Goal: Information Seeking & Learning: Check status

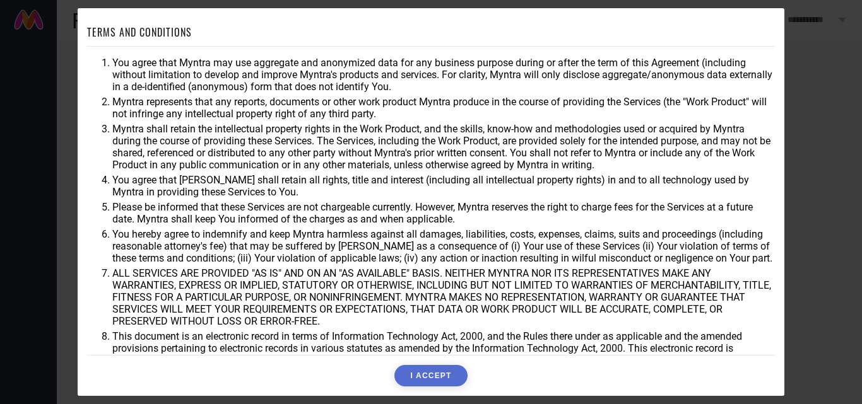
click at [452, 379] on button "I ACCEPT" at bounding box center [430, 375] width 73 height 21
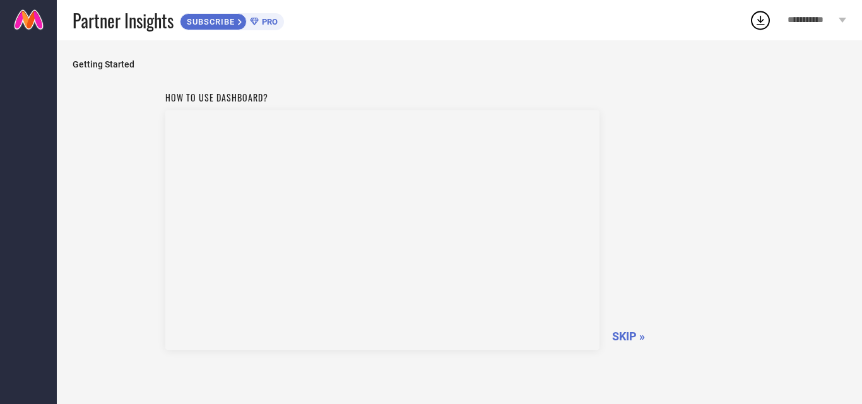
click at [624, 339] on span "SKIP »" at bounding box center [628, 336] width 33 height 13
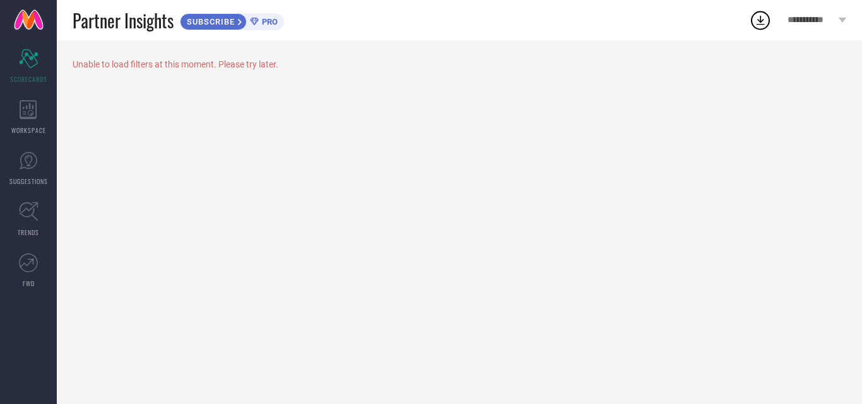
click at [252, 64] on div "Unable to load filters at this moment. Please try later." at bounding box center [459, 64] width 773 height 10
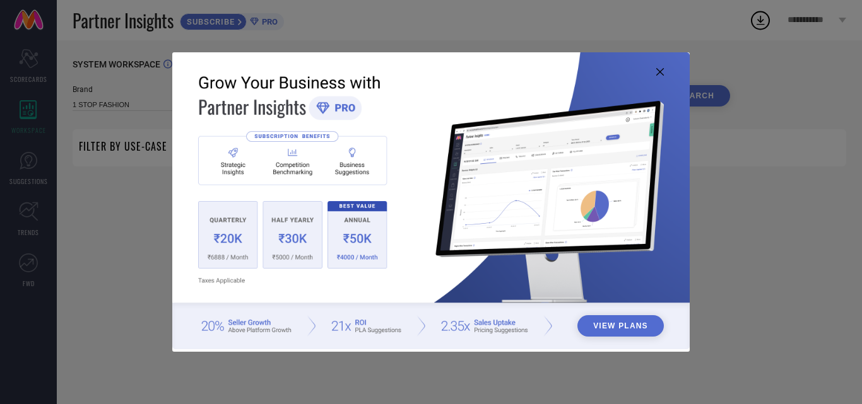
click at [657, 74] on icon at bounding box center [660, 72] width 8 height 8
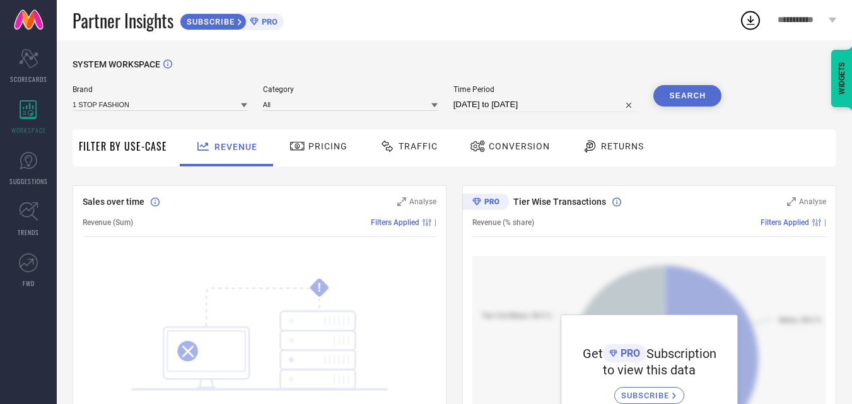
click at [617, 148] on span "Returns" at bounding box center [622, 146] width 43 height 10
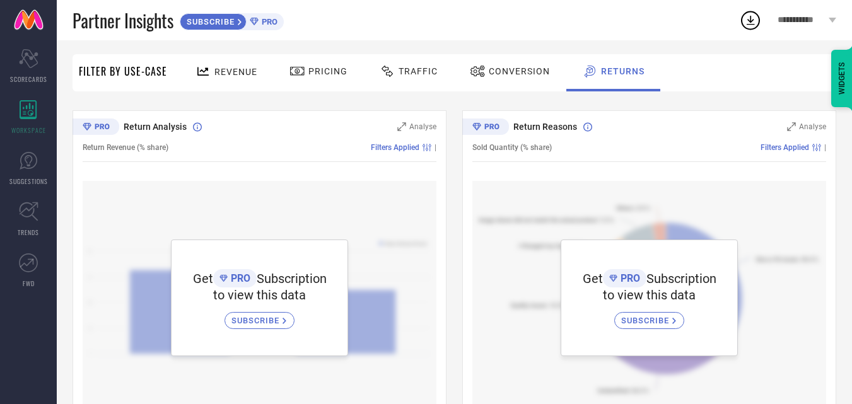
scroll to position [76, 0]
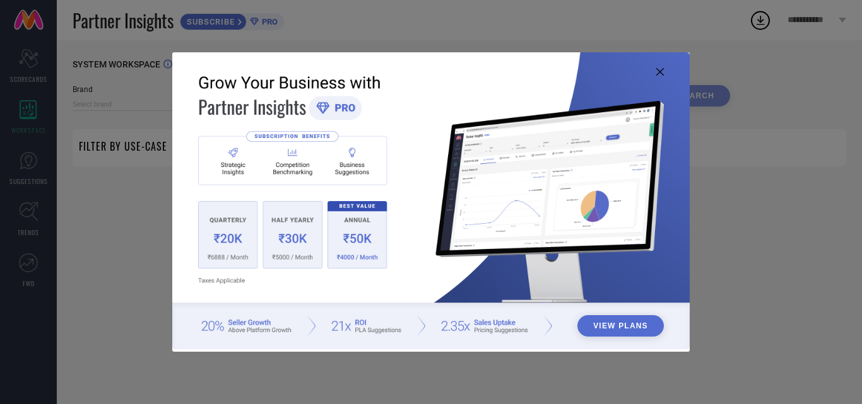
type input "1 STOP FASHION"
type input "All"
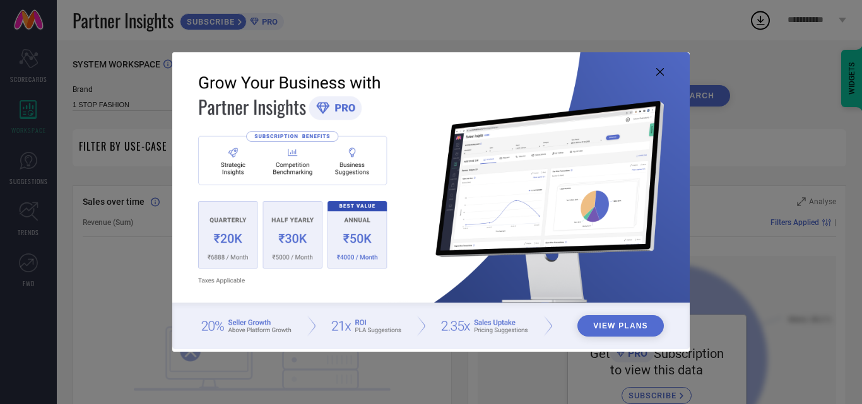
click at [662, 73] on icon at bounding box center [660, 72] width 8 height 8
